Goal: Manage account settings

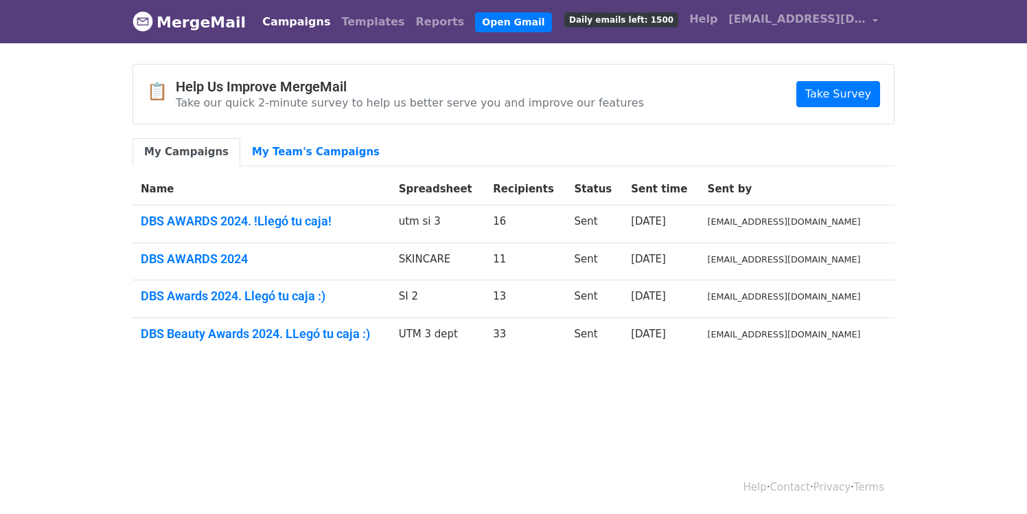
click at [188, 25] on link "MergeMail" at bounding box center [189, 22] width 113 height 29
click at [841, 21] on span "[EMAIL_ADDRESS][DOMAIN_NAME]" at bounding box center [797, 19] width 137 height 16
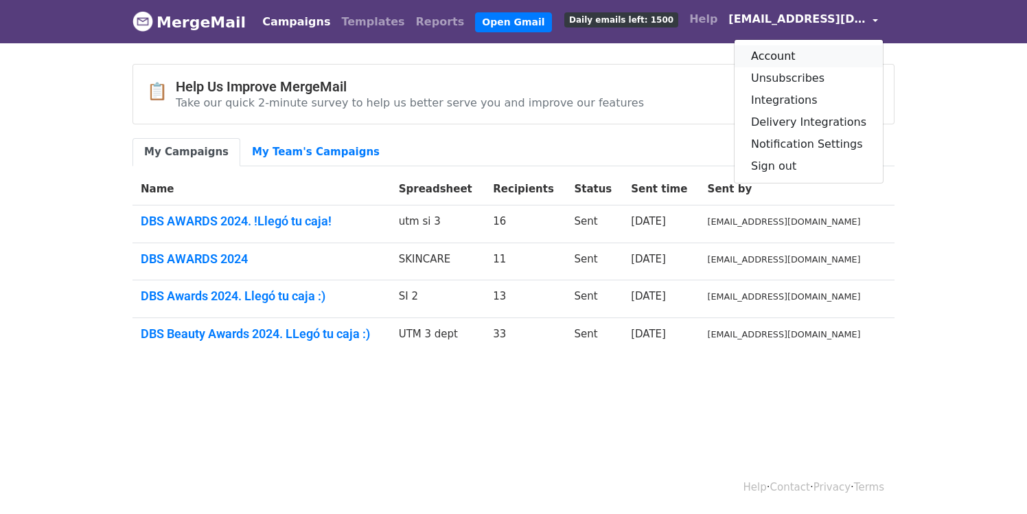
click at [815, 57] on link "Account" at bounding box center [809, 56] width 148 height 22
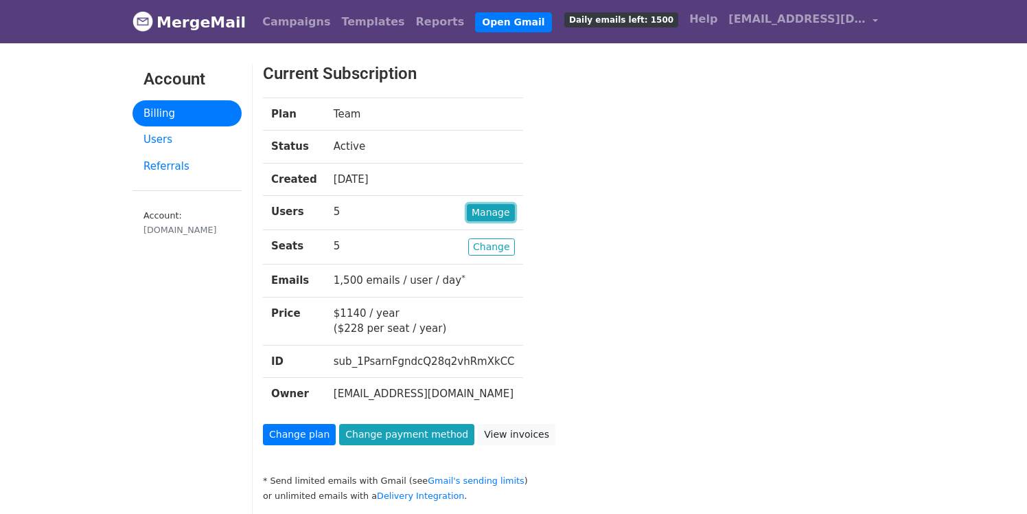
click at [481, 216] on link "Manage" at bounding box center [491, 212] width 48 height 17
click at [476, 247] on link "Change" at bounding box center [491, 246] width 47 height 17
